Goal: Transaction & Acquisition: Book appointment/travel/reservation

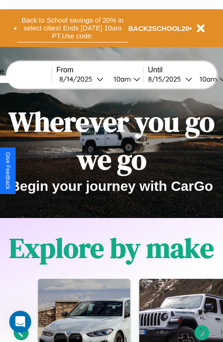
click at [72, 28] on button "Back to School savings of 20% in select cities! Ends 9/1 at 10am PT. Use code:" at bounding box center [72, 28] width 111 height 29
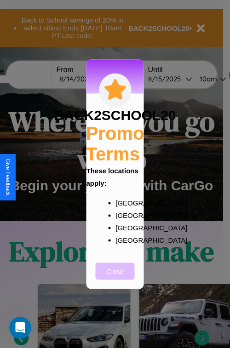
click at [115, 278] on button "Close" at bounding box center [115, 271] width 39 height 17
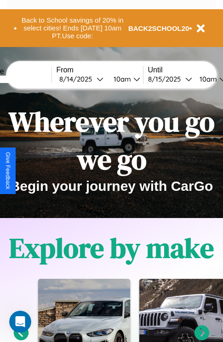
click at [31, 79] on input "text" at bounding box center [17, 78] width 69 height 7
type input "******"
click at [92, 79] on div "8 / 14 / 2025" at bounding box center [77, 79] width 37 height 9
select select "*"
select select "****"
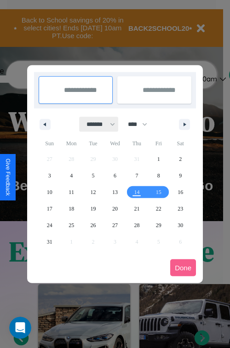
click at [97, 124] on select "******* ******** ***** ***** *** **** **** ****** ********* ******* ******** **…" at bounding box center [99, 124] width 39 height 15
select select "*"
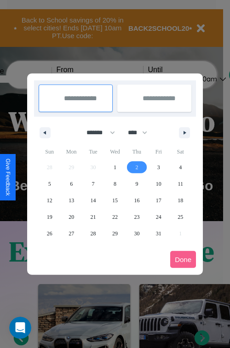
click at [137, 167] on span "2" at bounding box center [136, 167] width 3 height 17
type input "**********"
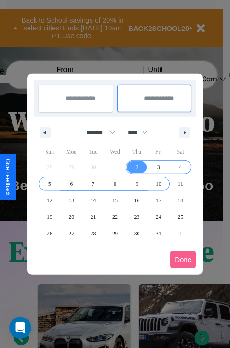
click at [158, 184] on span "10" at bounding box center [159, 184] width 6 height 17
type input "**********"
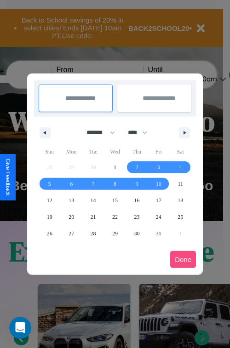
click at [183, 260] on button "Done" at bounding box center [183, 259] width 26 height 17
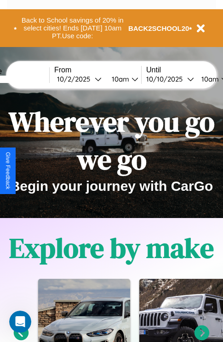
click at [131, 79] on div "10am" at bounding box center [119, 79] width 24 height 9
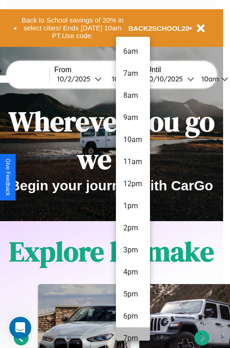
click at [133, 334] on li "7pm" at bounding box center [133, 339] width 34 height 22
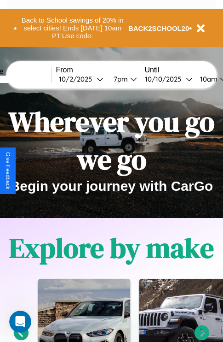
click at [219, 79] on div "10am" at bounding box center [208, 79] width 24 height 9
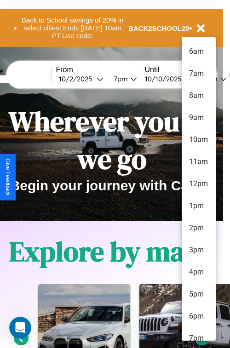
click at [198, 52] on li "6am" at bounding box center [199, 52] width 34 height 22
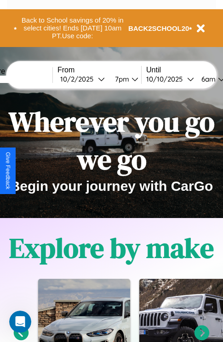
scroll to position [0, 33]
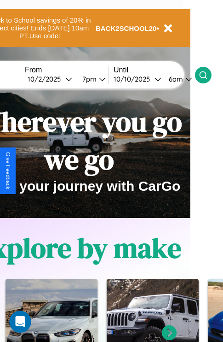
click at [208, 75] on icon at bounding box center [203, 74] width 9 height 9
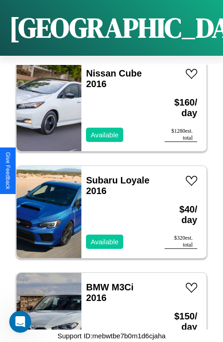
scroll to position [1209, 0]
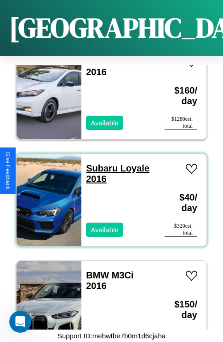
click at [99, 163] on link "Subaru Loyale 2016" at bounding box center [118, 173] width 64 height 21
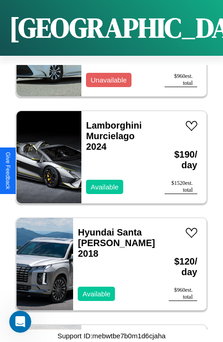
scroll to position [4947, 0]
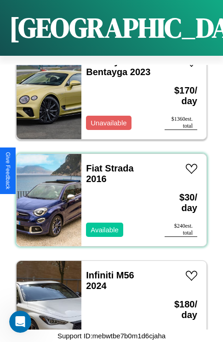
click at [108, 194] on div "Fiat Strada 2016 Available" at bounding box center [118, 200] width 74 height 92
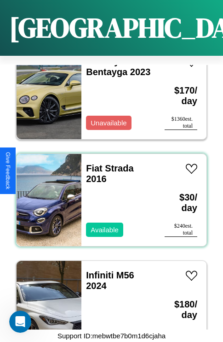
click at [108, 194] on div "Fiat Strada 2016 Available" at bounding box center [118, 200] width 74 height 92
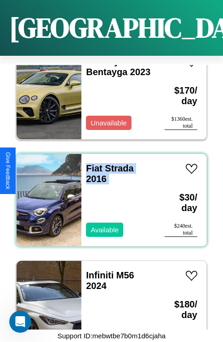
click at [108, 194] on div "Fiat Strada 2016 Available" at bounding box center [118, 200] width 74 height 92
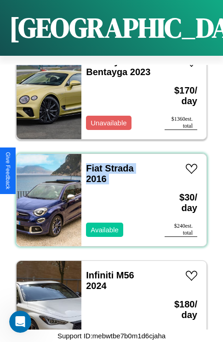
click at [108, 194] on div "Fiat Strada 2016 Available" at bounding box center [118, 200] width 74 height 92
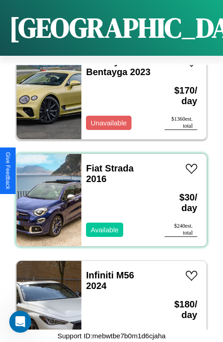
click at [108, 194] on div "Fiat Strada 2016 Available" at bounding box center [118, 200] width 74 height 92
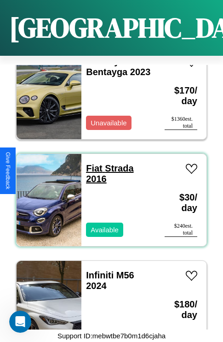
click at [91, 163] on link "Fiat Strada 2016" at bounding box center [109, 173] width 47 height 21
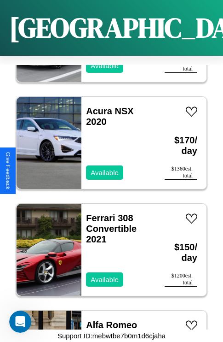
scroll to position [2918, 0]
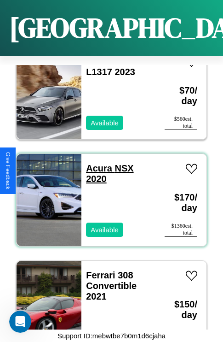
click at [96, 163] on link "Acura NSX 2020" at bounding box center [109, 173] width 47 height 21
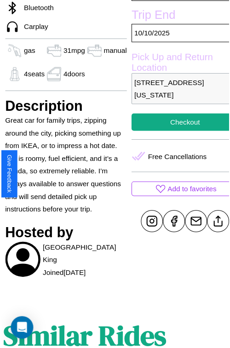
scroll to position [287, 31]
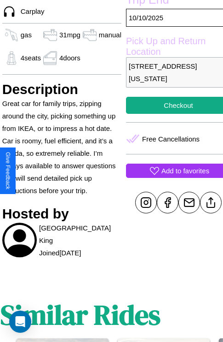
click at [171, 170] on p "Add to favorites" at bounding box center [186, 170] width 48 height 12
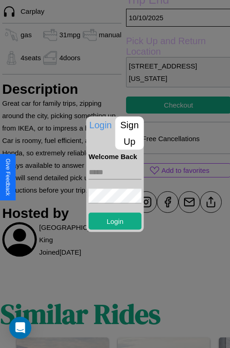
click at [115, 172] on input "text" at bounding box center [115, 172] width 53 height 15
type input "**********"
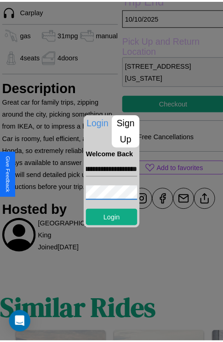
scroll to position [0, 0]
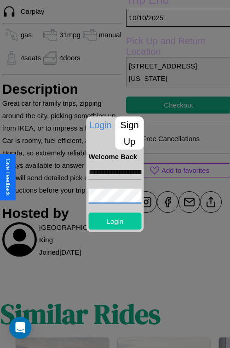
click at [115, 221] on button "Login" at bounding box center [115, 221] width 53 height 17
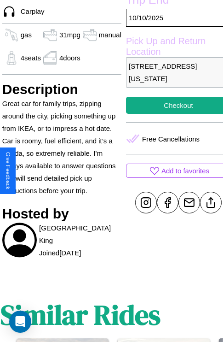
scroll to position [319, 31]
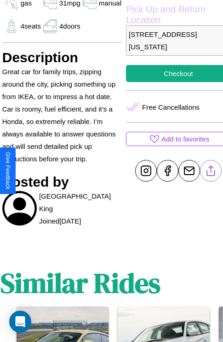
click at [211, 170] on line at bounding box center [211, 169] width 0 height 6
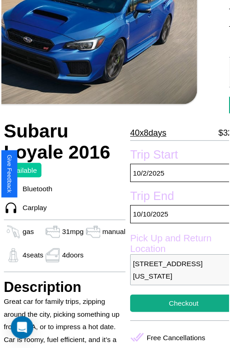
scroll to position [93, 31]
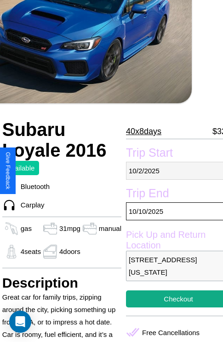
click at [171, 170] on p "10 / 2 / 2025" at bounding box center [178, 171] width 105 height 18
select select "*"
select select "****"
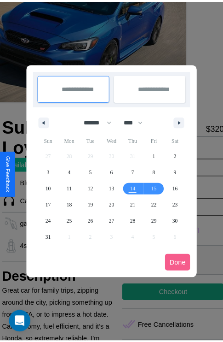
scroll to position [0, 31]
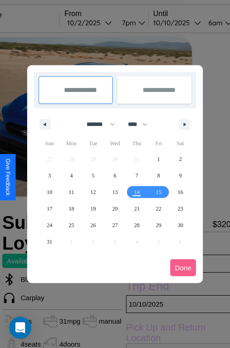
click at [102, 23] on div at bounding box center [115, 174] width 230 height 348
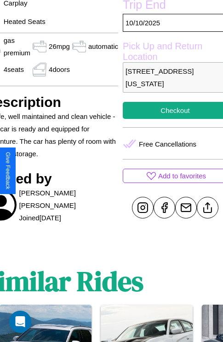
scroll to position [295, 49]
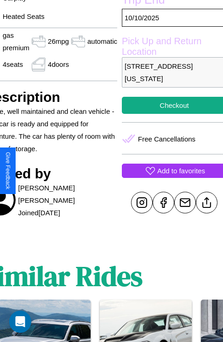
click at [170, 170] on p "Add to favorites" at bounding box center [181, 170] width 48 height 12
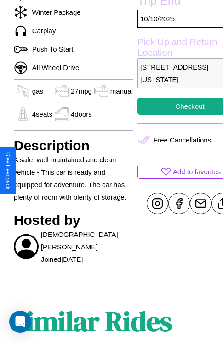
scroll to position [308, 22]
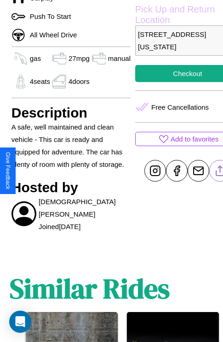
click at [220, 170] on line at bounding box center [220, 169] width 0 height 6
